Goal: Find contact information: Find contact information

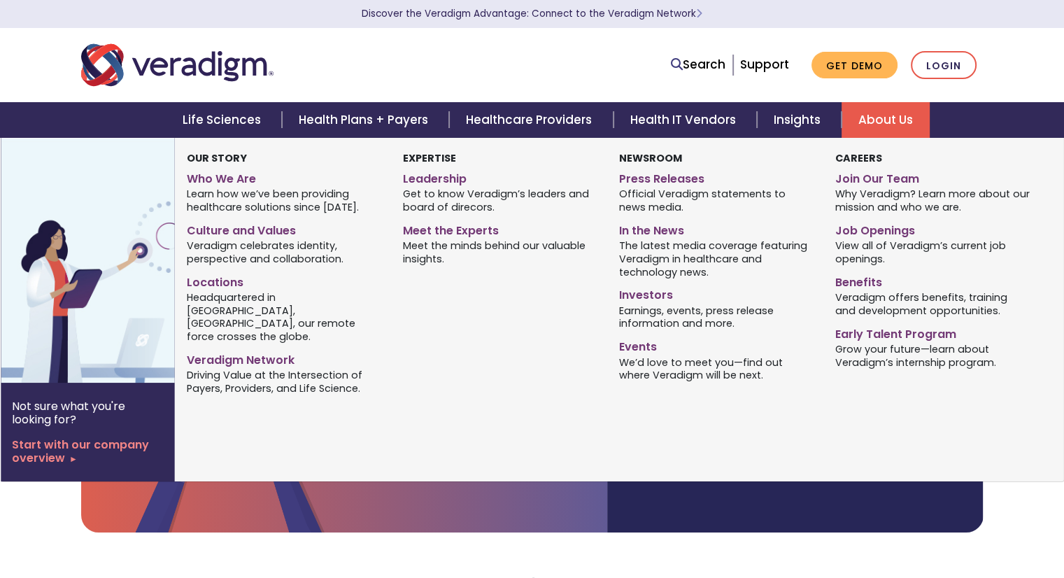
click at [894, 122] on link "About Us" at bounding box center [885, 120] width 88 height 36
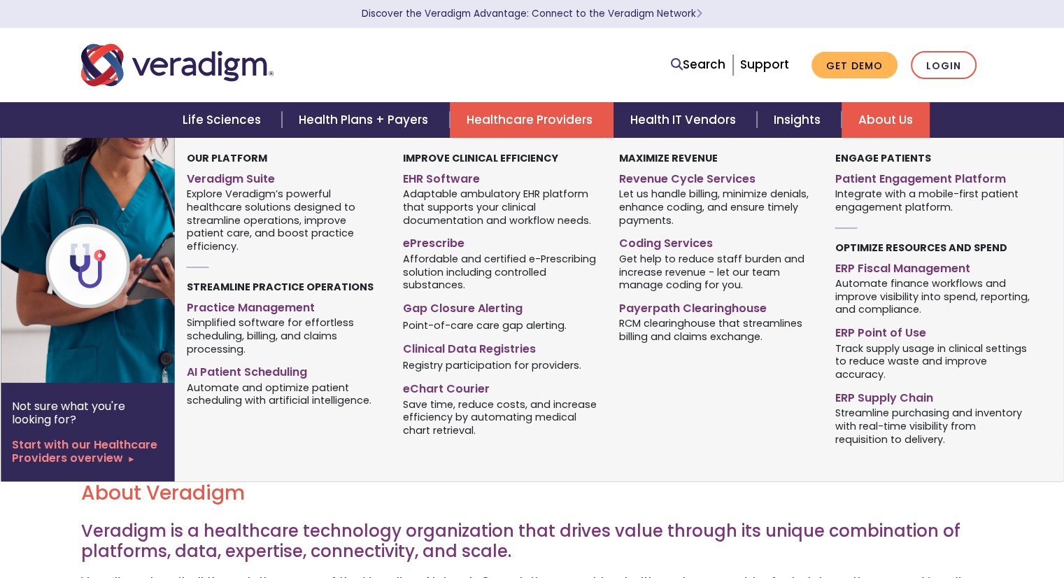
click at [539, 113] on link "Healthcare Providers" at bounding box center [532, 120] width 164 height 36
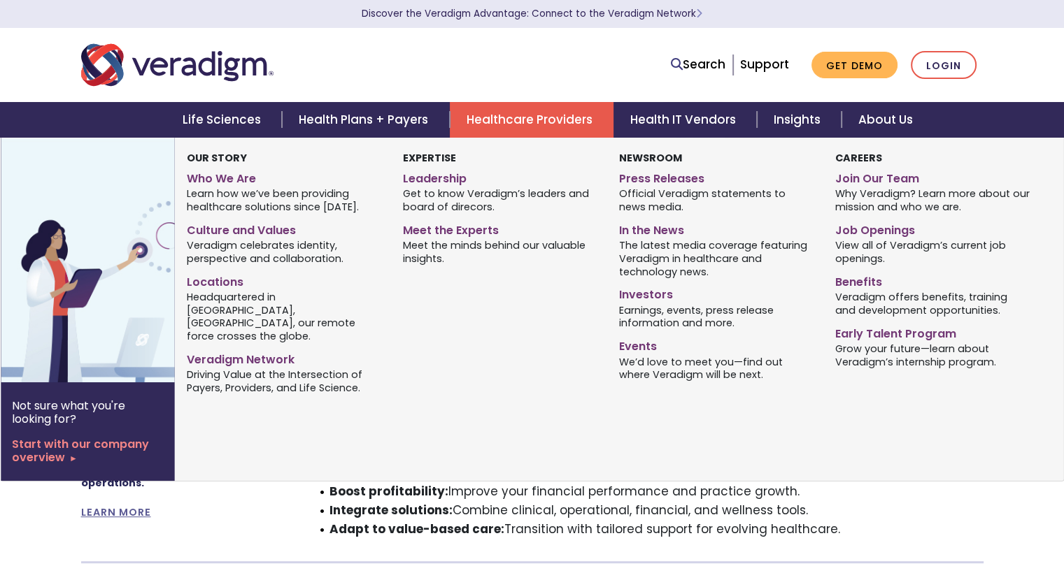
scroll to position [590, 0]
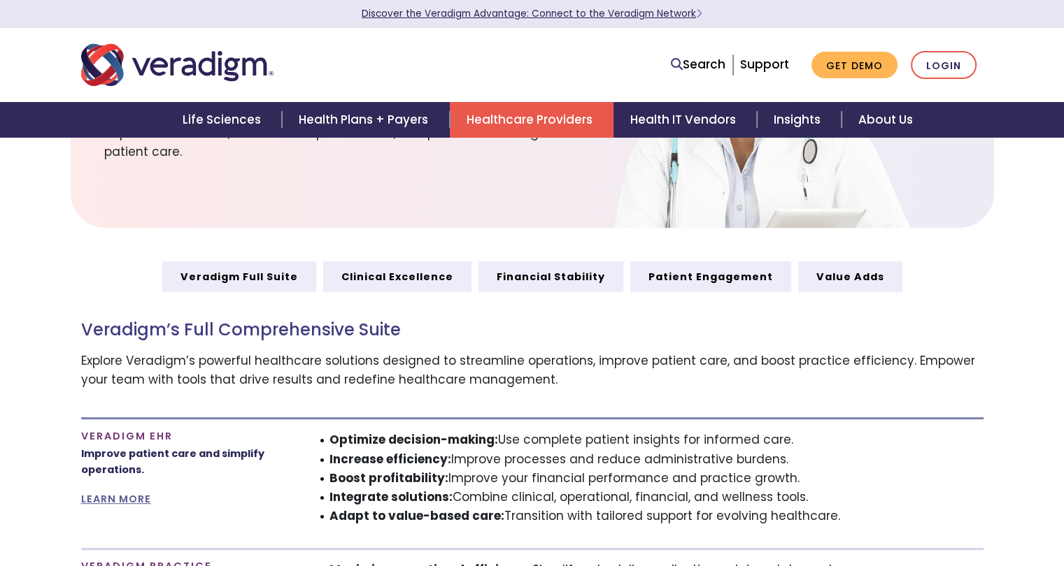
click at [657, 17] on link "Discover the Veradigm Advantage: Connect to the Veradigm Network" at bounding box center [532, 13] width 341 height 13
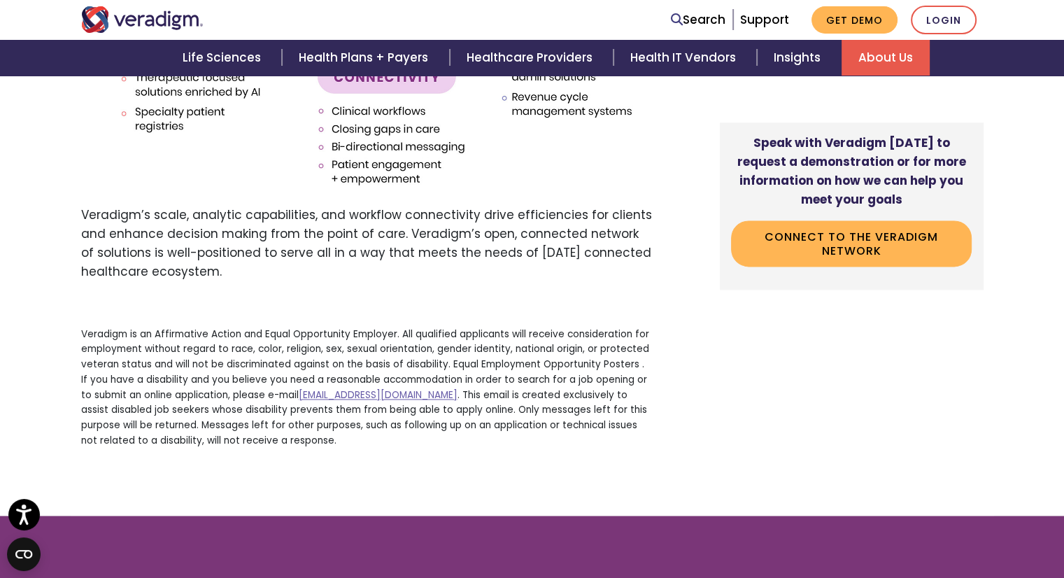
scroll to position [2506, 0]
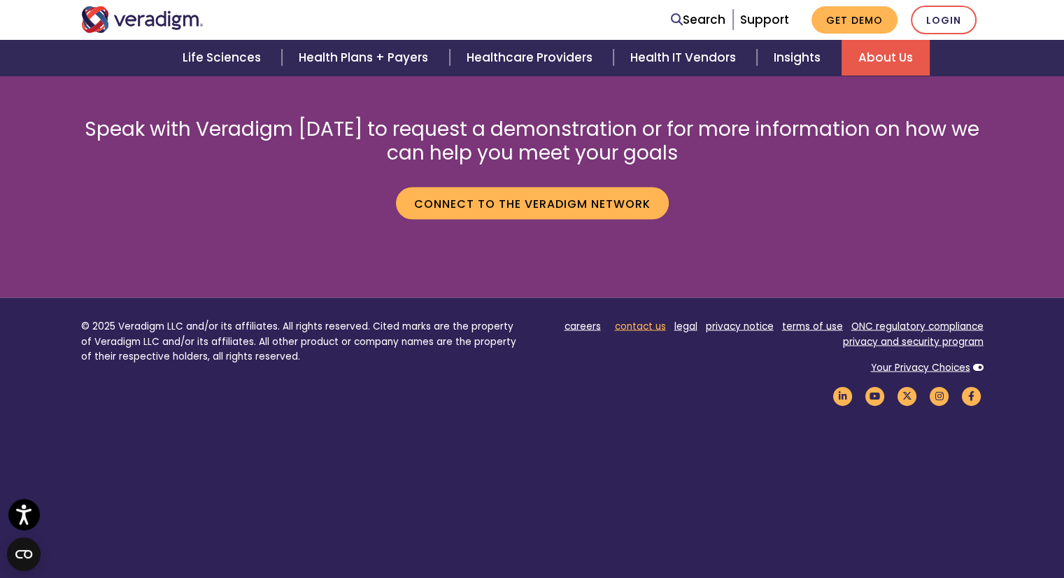
click at [646, 319] on link "contact us" at bounding box center [640, 325] width 51 height 13
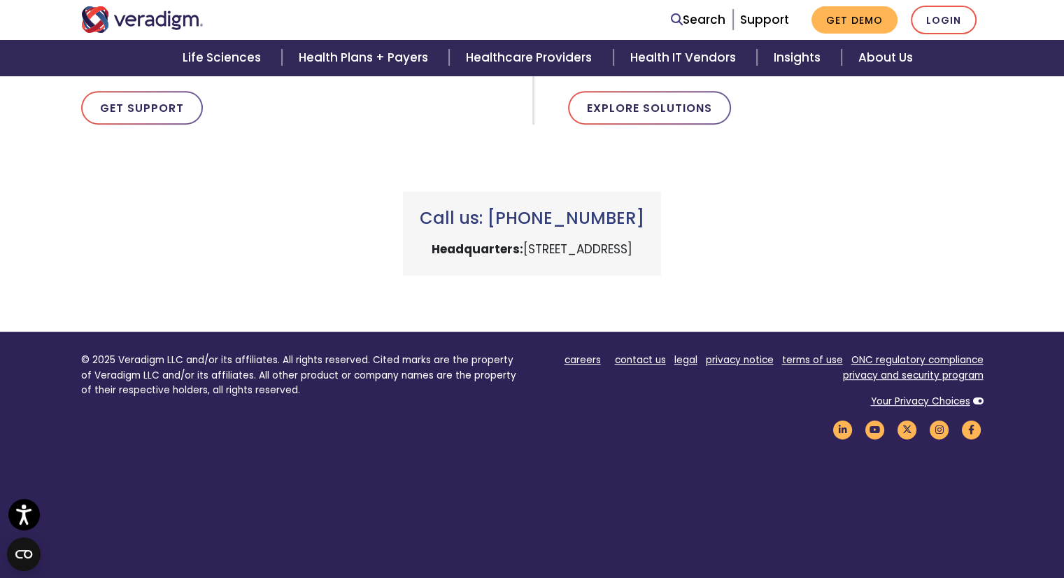
scroll to position [632, 0]
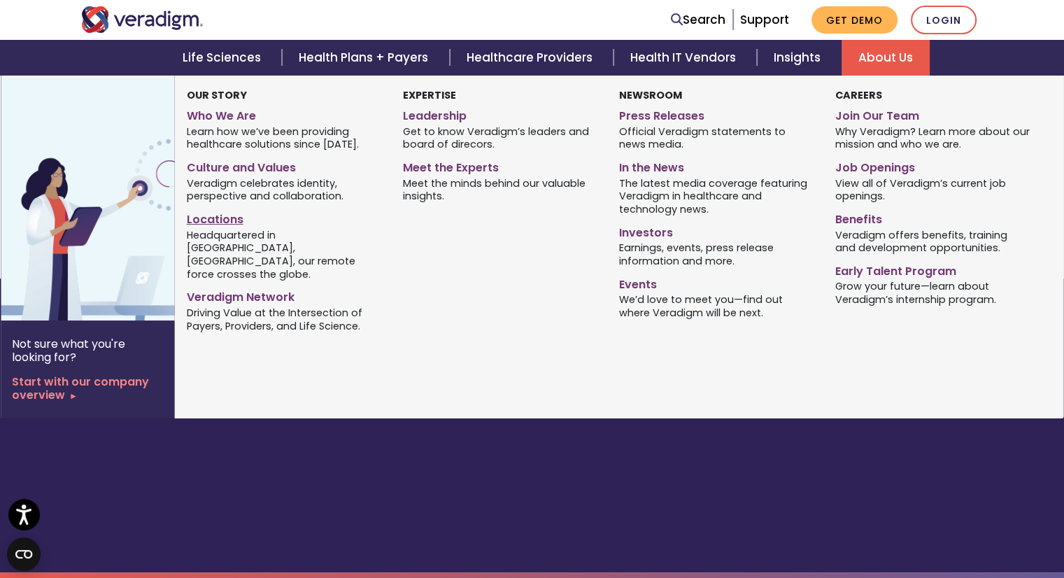
click at [204, 213] on link "Locations" at bounding box center [284, 217] width 195 height 20
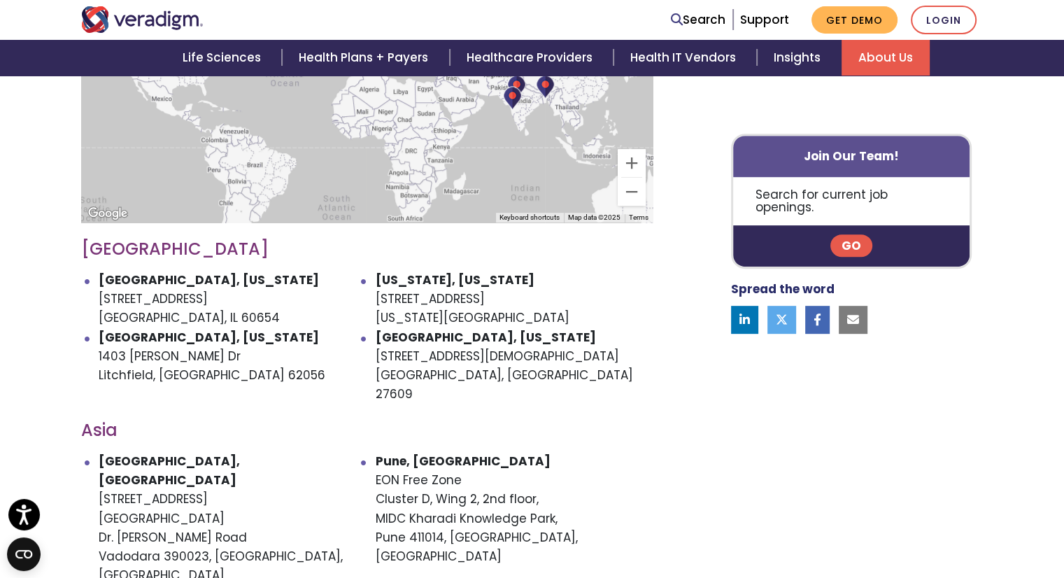
scroll to position [628, 0]
click at [143, 6] on div "Search Support Get Demo Login" at bounding box center [532, 20] width 923 height 29
click at [143, 17] on img "Veradigm logo" at bounding box center [142, 19] width 122 height 27
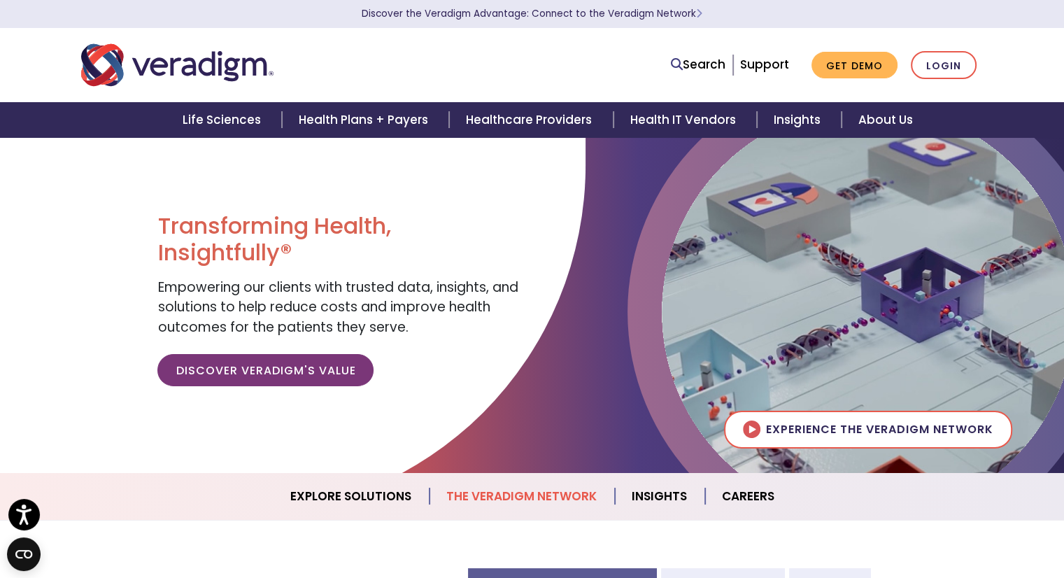
click at [508, 492] on link "The Veradigm Network" at bounding box center [521, 496] width 185 height 36
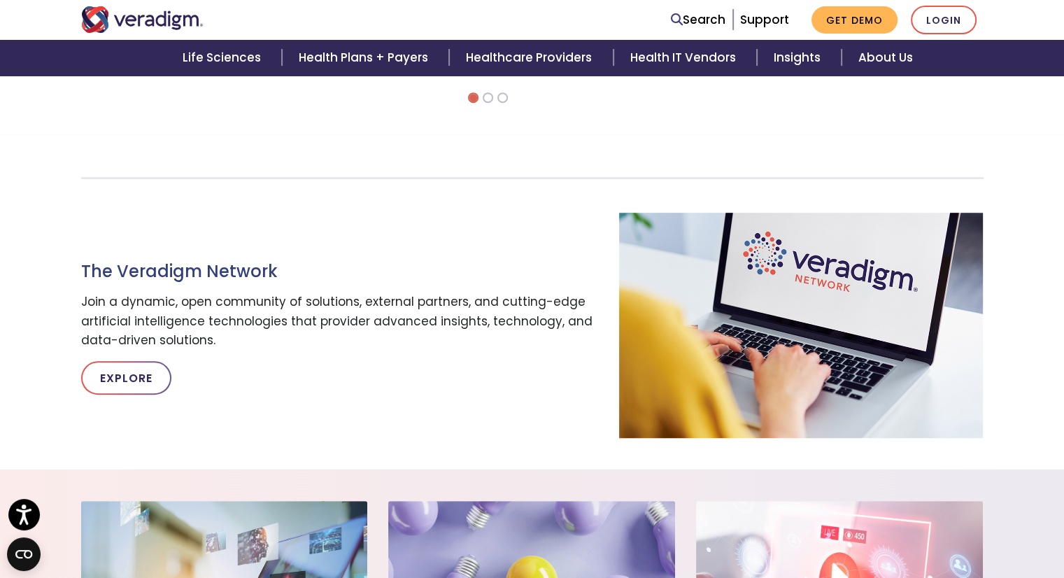
scroll to position [655, 0]
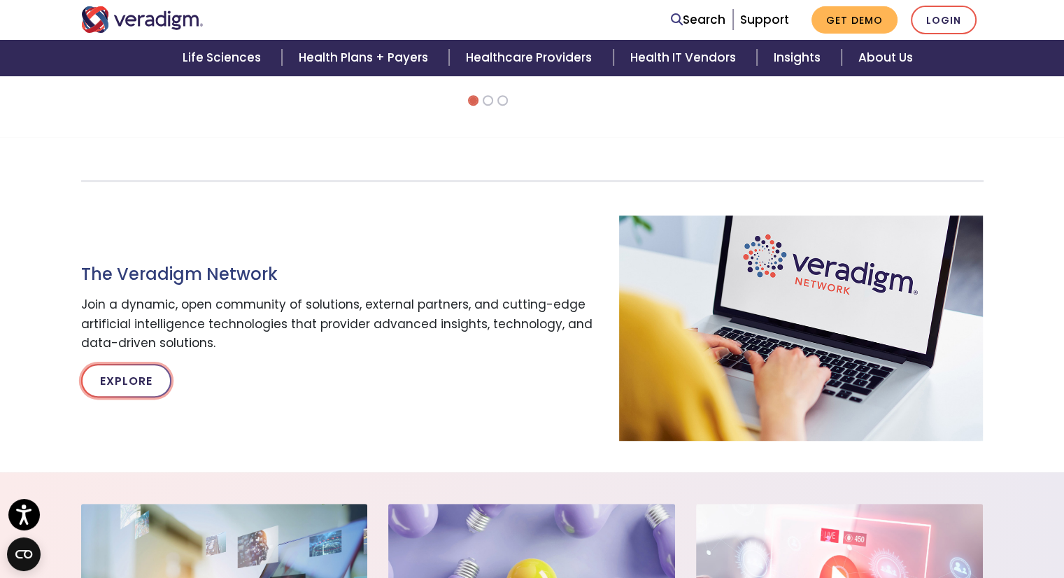
click at [127, 381] on link "Explore" at bounding box center [126, 381] width 90 height 34
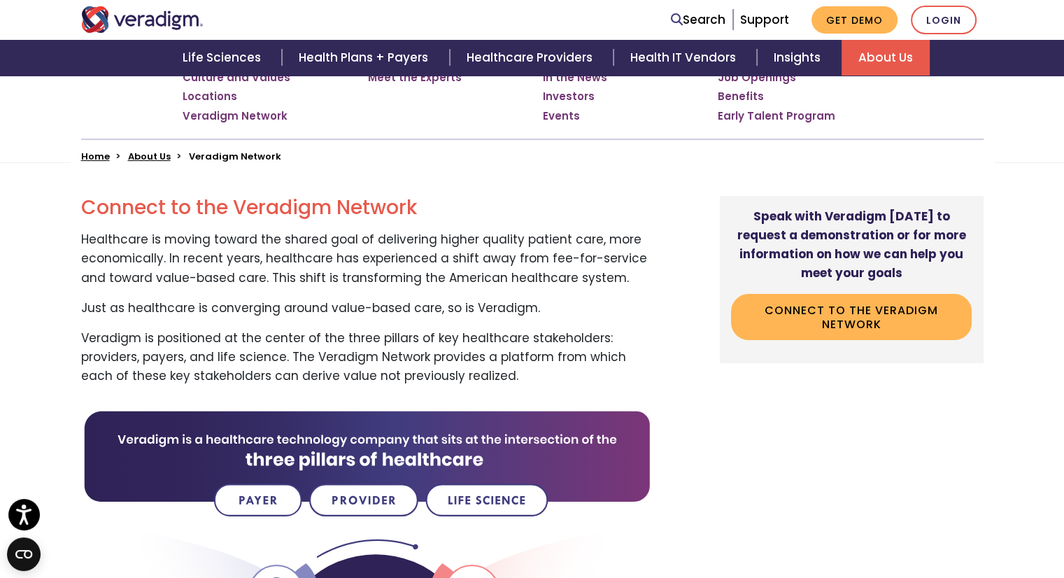
scroll to position [287, 0]
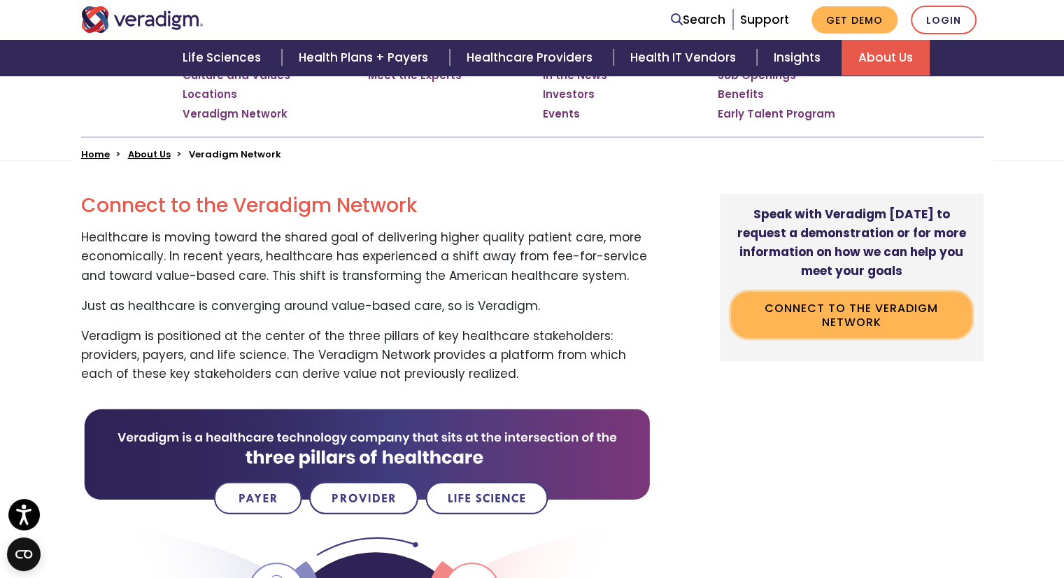
click at [805, 312] on link "Connect to the Veradigm Network" at bounding box center [851, 314] width 241 height 45
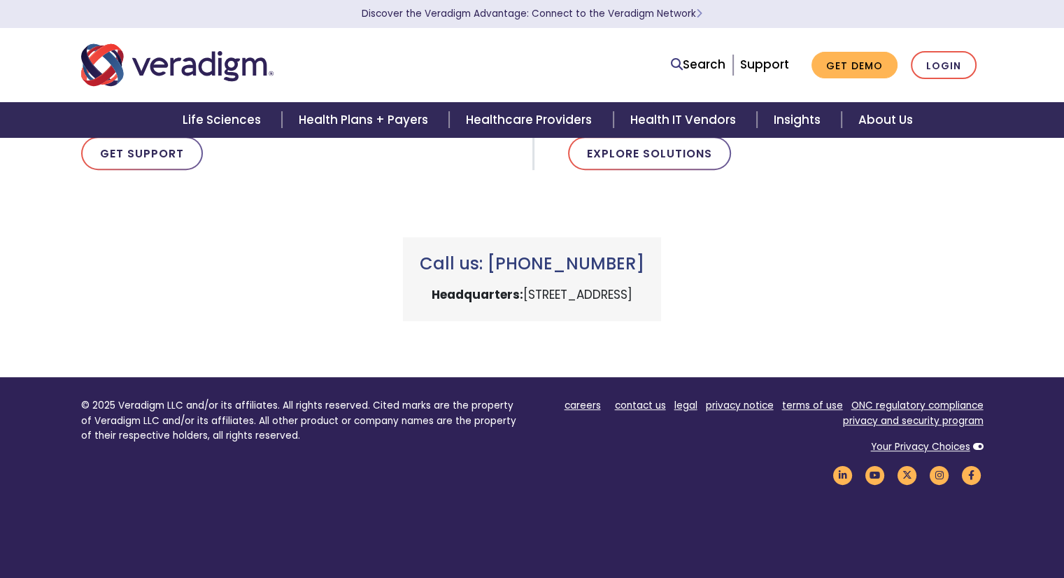
scroll to position [534, 0]
